Goal: Task Accomplishment & Management: Use online tool/utility

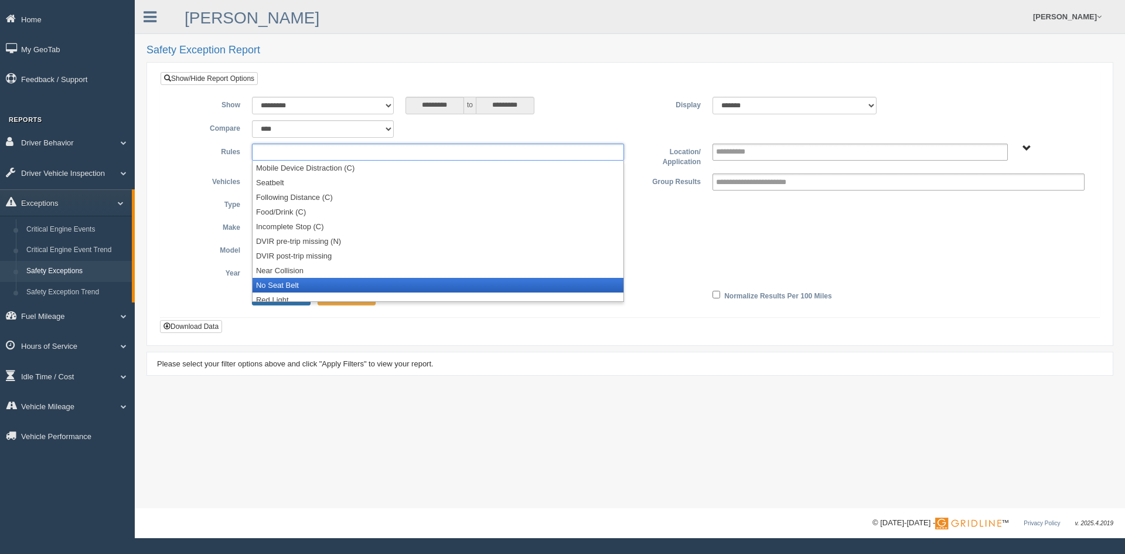
scroll to position [79, 0]
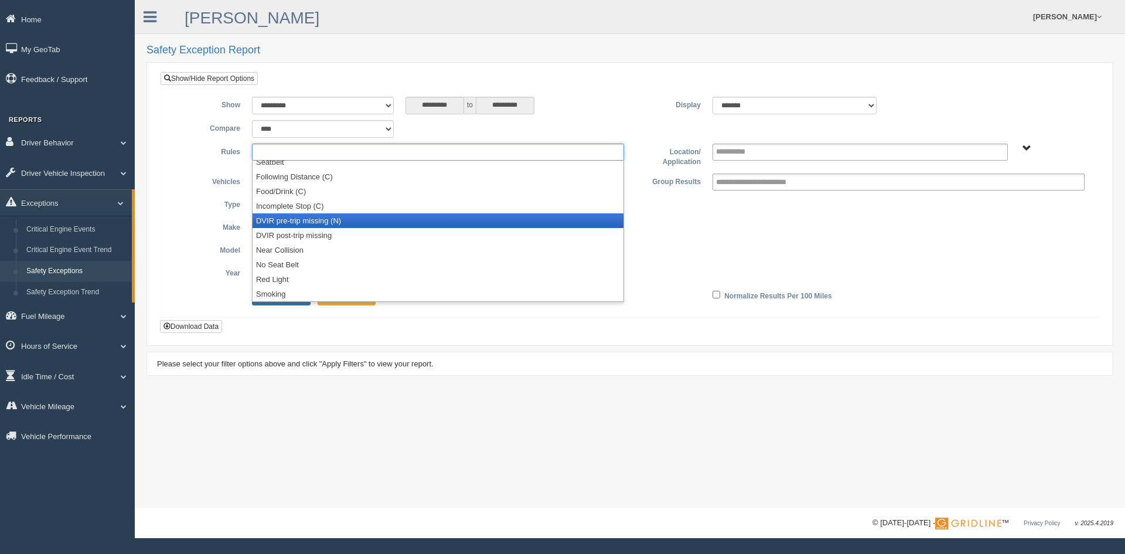
click at [343, 223] on li "DVIR pre-trip missing (N)" at bounding box center [437, 220] width 371 height 15
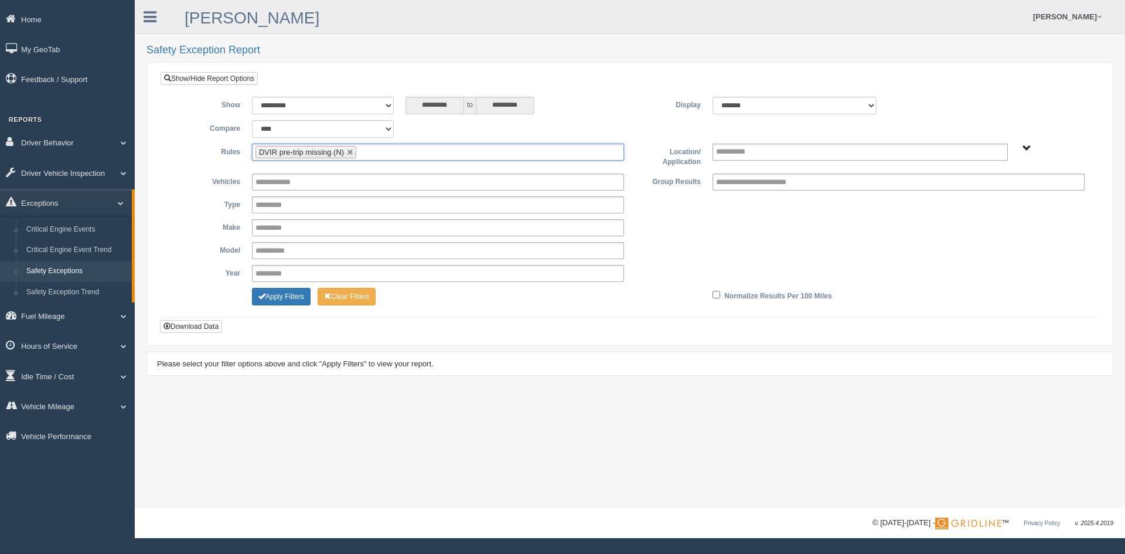
scroll to position [64, 0]
click at [394, 148] on ul "DVIR pre-trip missing (N)" at bounding box center [438, 152] width 372 height 17
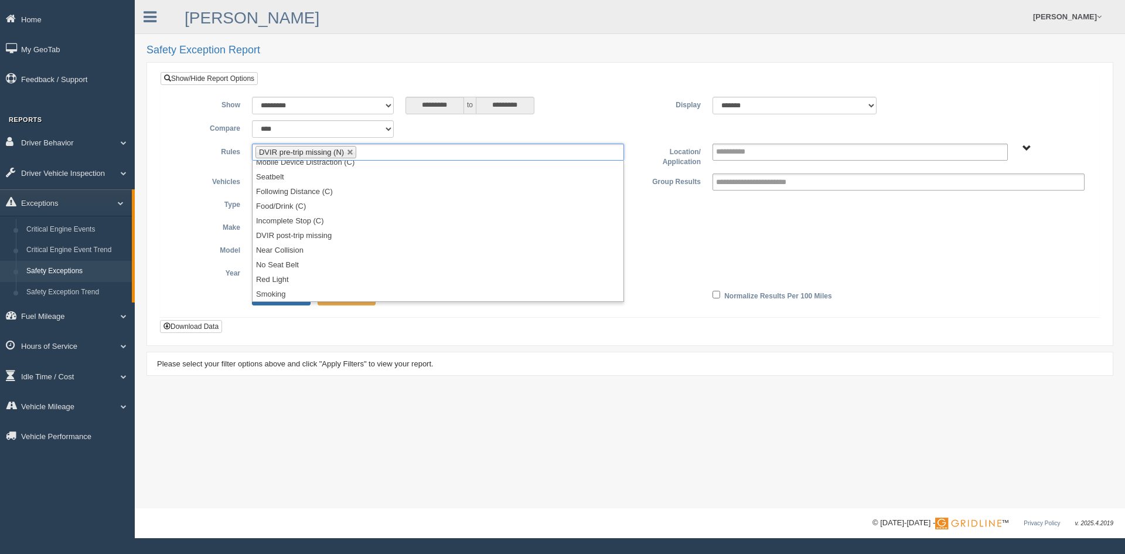
scroll to position [0, 0]
click at [353, 234] on li "DVIR post-trip missing" at bounding box center [437, 235] width 371 height 15
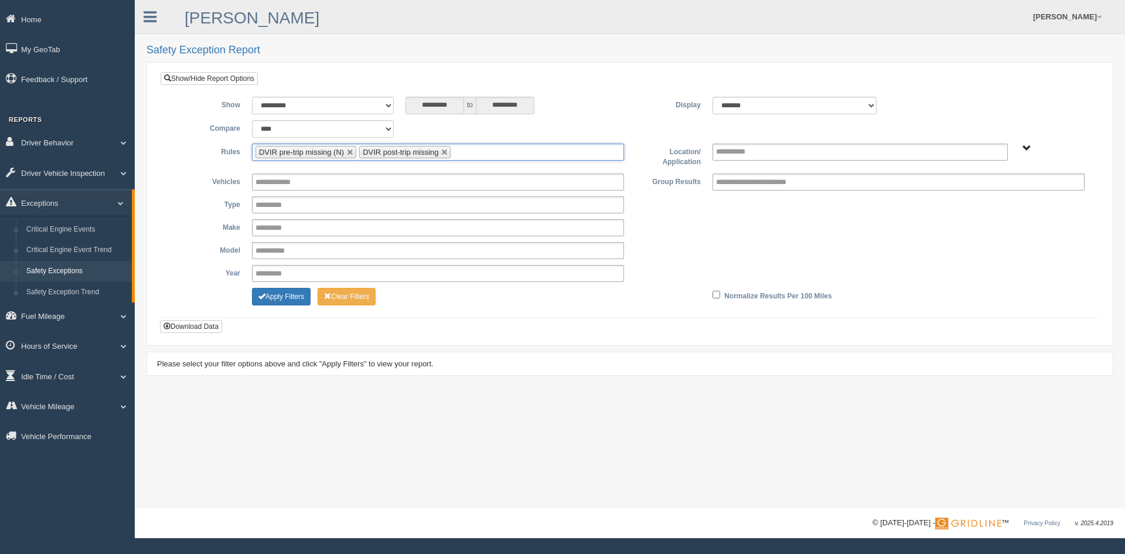
scroll to position [50, 0]
click at [291, 299] on button "Apply Filters" at bounding box center [281, 297] width 59 height 18
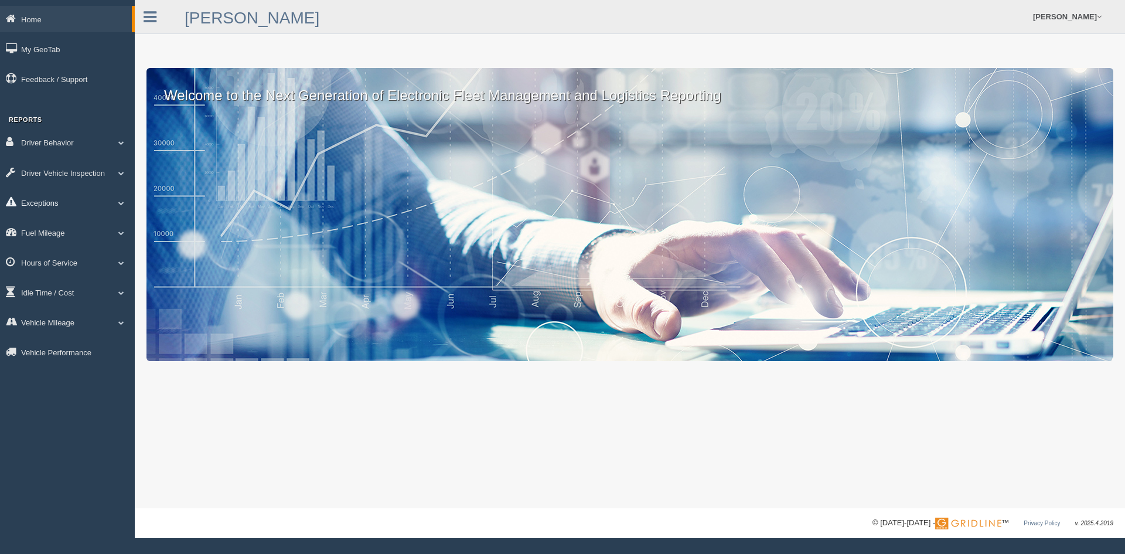
click at [76, 202] on link "Exceptions" at bounding box center [67, 202] width 135 height 26
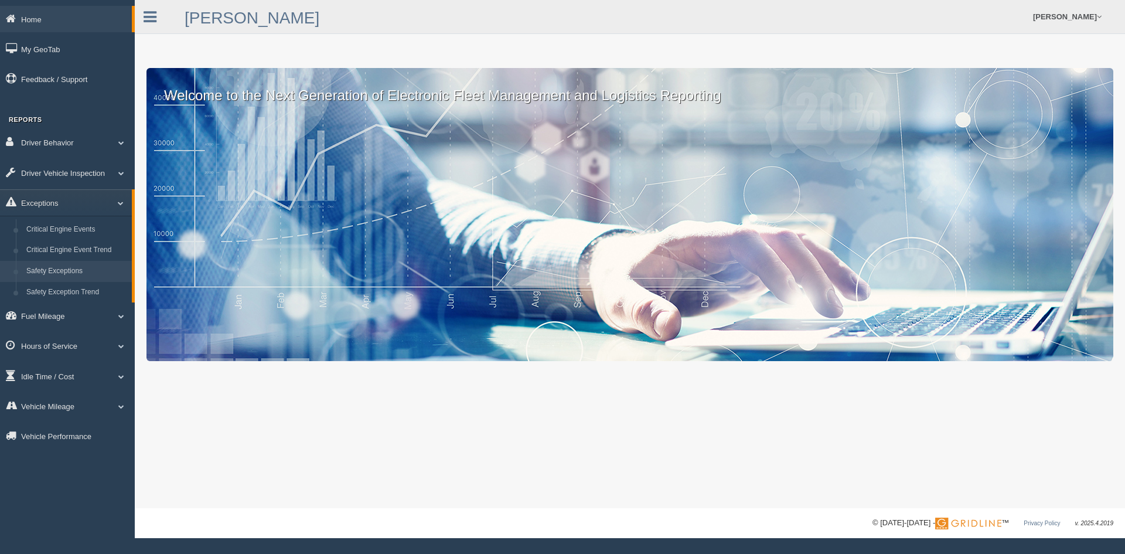
click at [85, 272] on link "Safety Exceptions" at bounding box center [76, 271] width 111 height 21
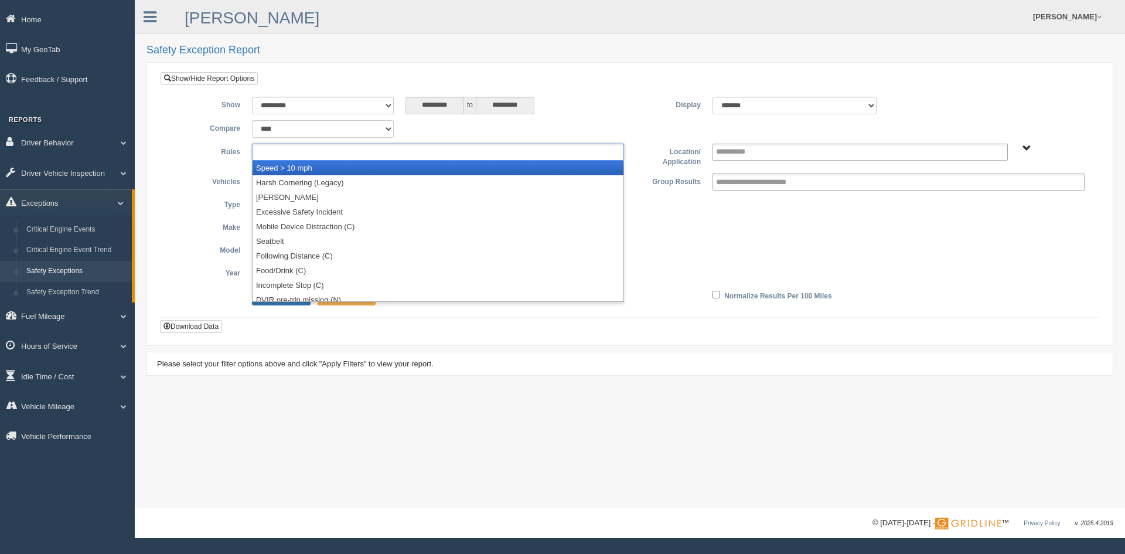
click at [406, 149] on ul at bounding box center [438, 152] width 372 height 17
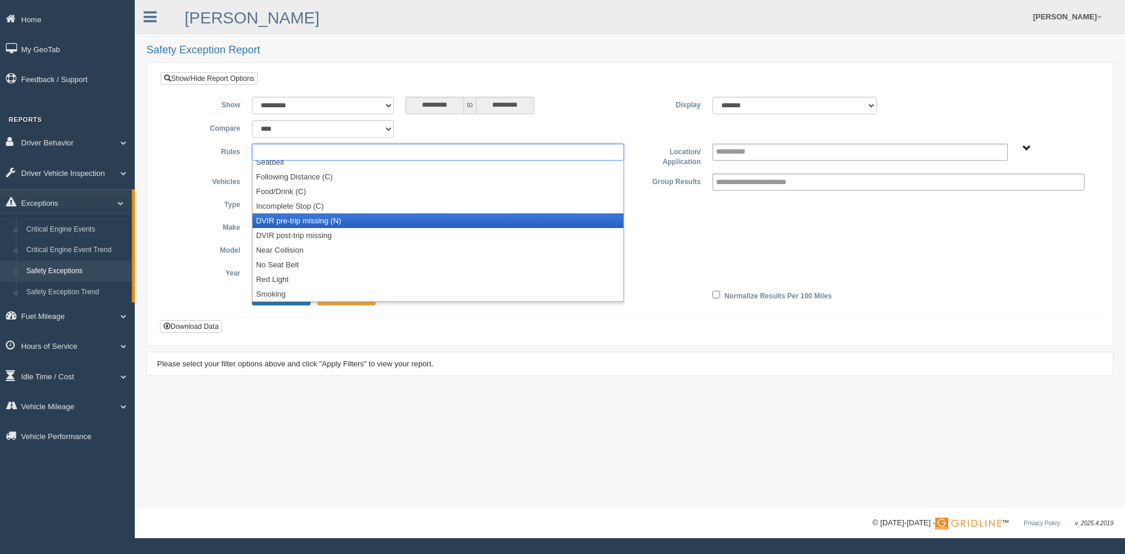
click at [343, 217] on li "DVIR pre-trip missing (N)" at bounding box center [437, 220] width 371 height 15
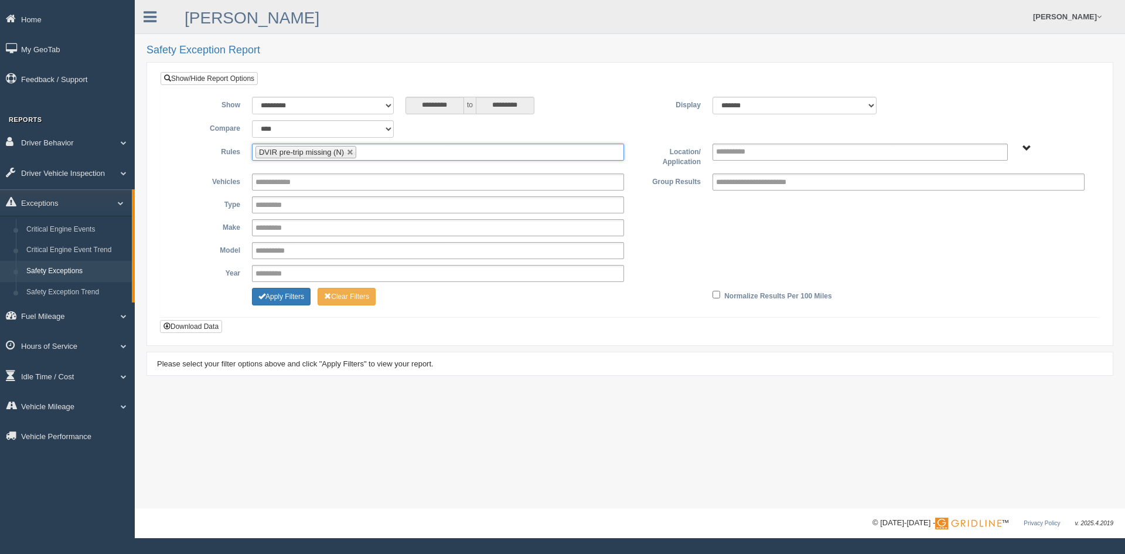
scroll to position [64, 0]
click at [396, 156] on ul "DVIR pre-trip missing (N)" at bounding box center [438, 152] width 372 height 17
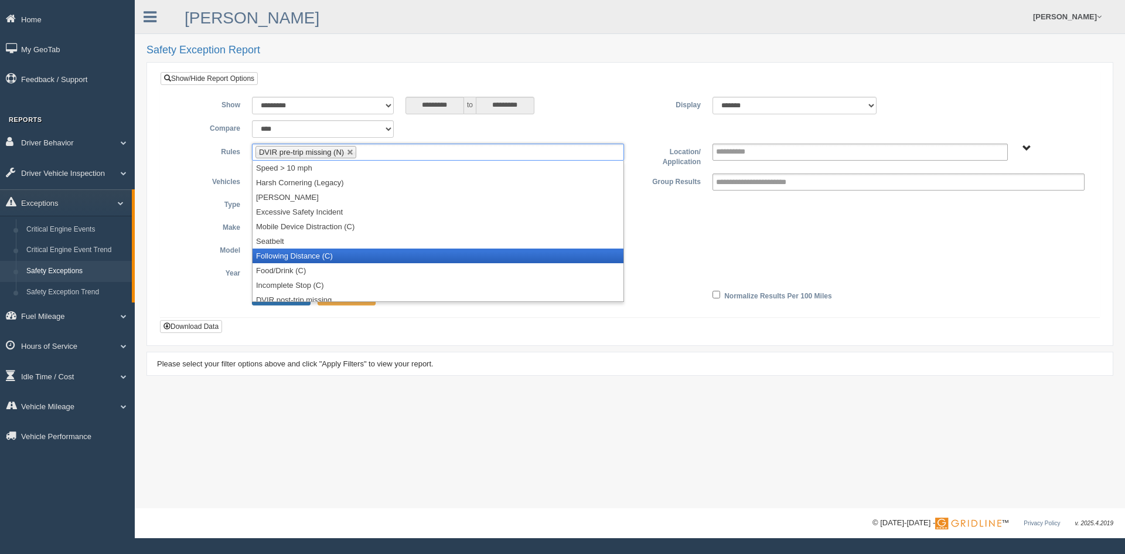
scroll to position [59, 0]
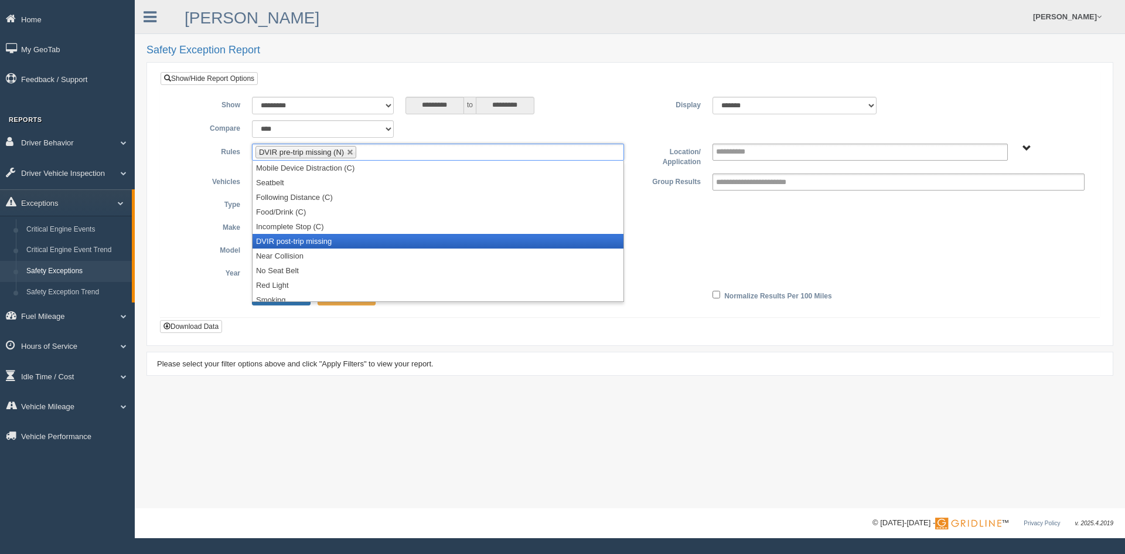
click at [349, 240] on li "DVIR post-trip missing" at bounding box center [437, 241] width 371 height 15
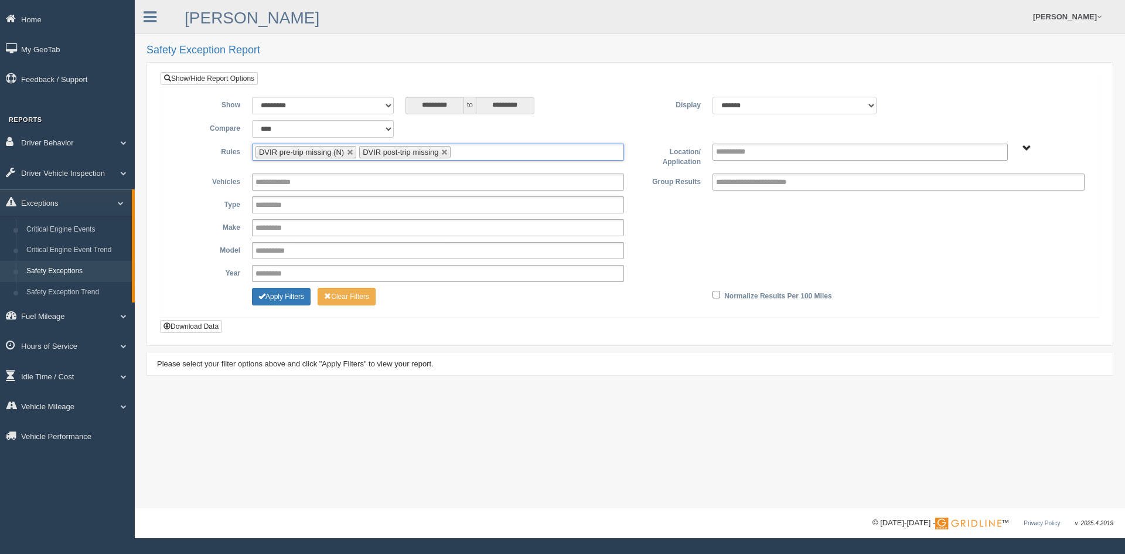
click at [861, 109] on select "******* ******" at bounding box center [794, 106] width 164 height 18
select select "**"
click at [712, 97] on select "******* ******" at bounding box center [794, 106] width 164 height 18
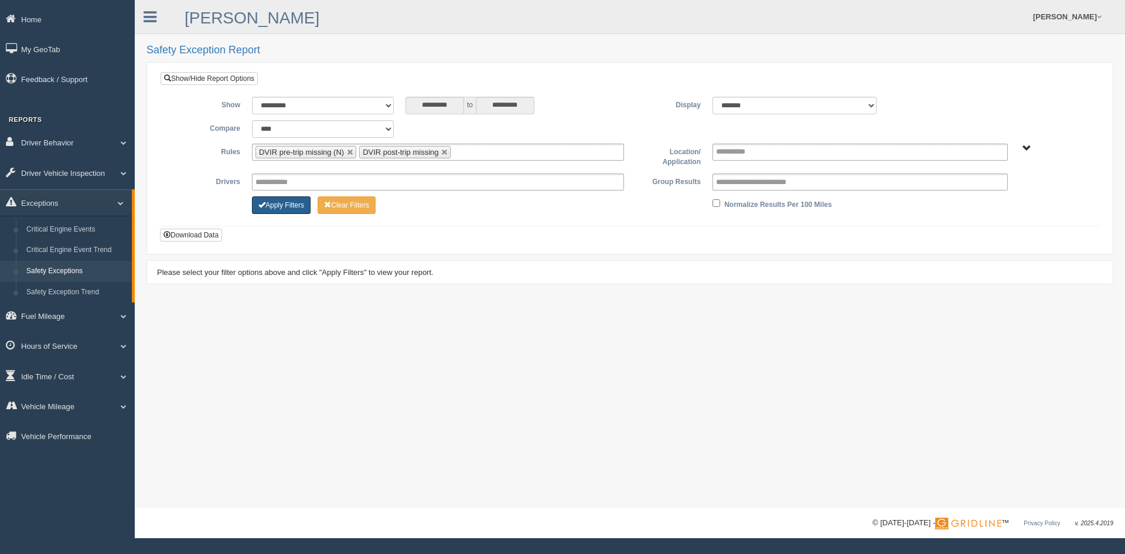
drag, startPoint x: 279, startPoint y: 202, endPoint x: 387, endPoint y: 209, distance: 108.6
click at [280, 202] on button "Apply Filters" at bounding box center [281, 205] width 59 height 18
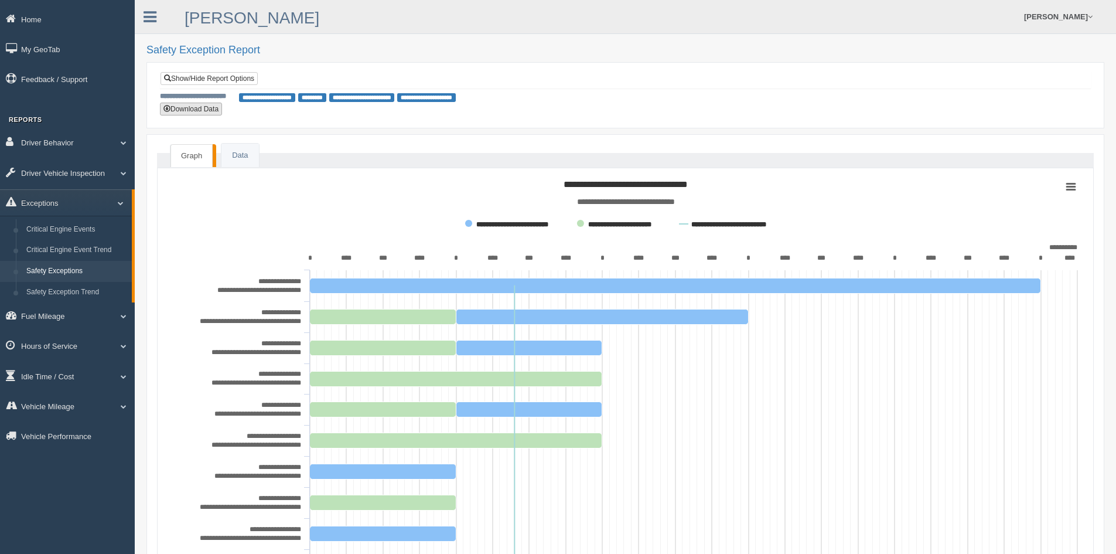
click at [207, 112] on button "Download Data" at bounding box center [191, 109] width 62 height 13
